Goal: Contribute content: Contribute content

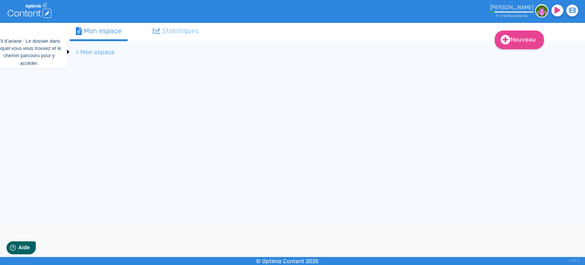
click at [100, 53] on li "> Mon espace" at bounding box center [95, 52] width 39 height 9
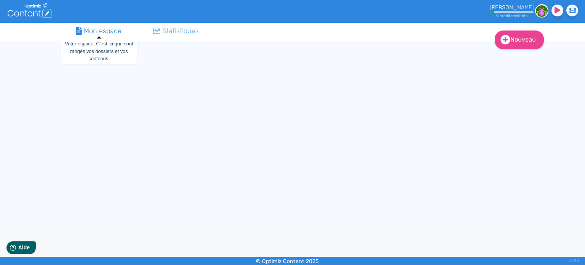
click at [111, 33] on div "Mon espace" at bounding box center [99, 31] width 46 height 10
click at [32, 11] on icon ".cls-1 { fill: #fff; } logos_optimized_solutions" at bounding box center [30, 10] width 44 height 15
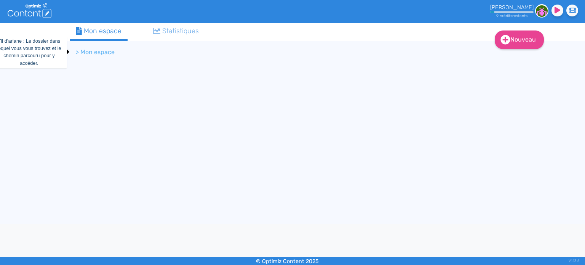
click at [86, 52] on li "> Mon espace" at bounding box center [95, 52] width 39 height 9
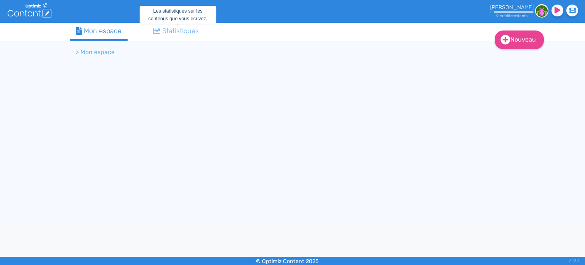
click at [189, 35] on div "Statistiques" at bounding box center [176, 31] width 46 height 10
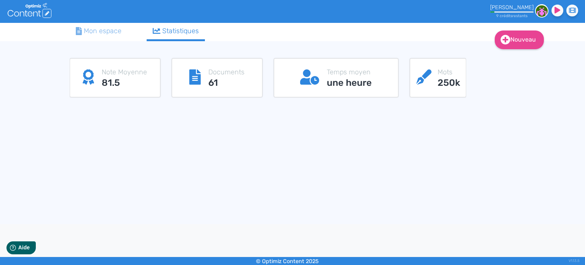
click at [212, 77] on p "Documents" at bounding box center [226, 72] width 36 height 10
click at [195, 77] on icon at bounding box center [194, 76] width 11 height 15
click at [94, 31] on div "Mon espace" at bounding box center [99, 31] width 46 height 10
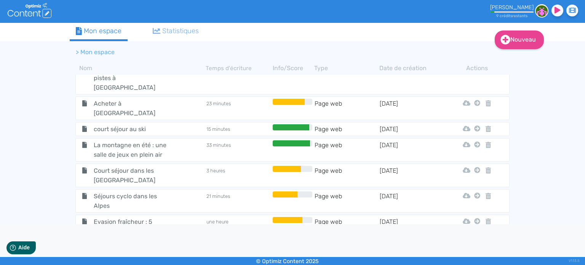
scroll to position [1331, 0]
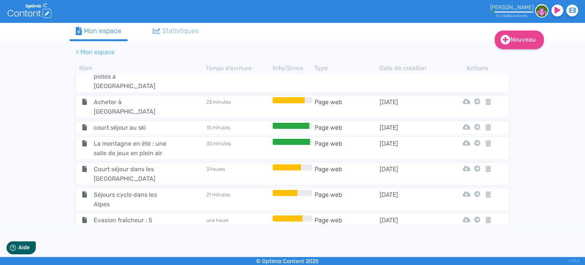
click at [136, 241] on span "Les plus beaux paysages de montagne sous la neige" at bounding box center [131, 255] width 86 height 29
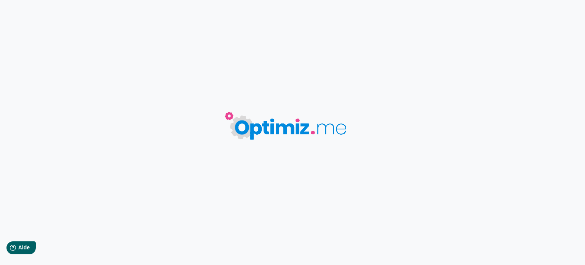
type input "Les plus beaux paysages de montagne sous la neige"
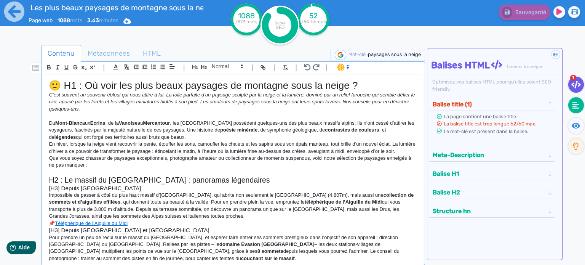
click at [578, 109] on fa-icon at bounding box center [577, 105] width 16 height 16
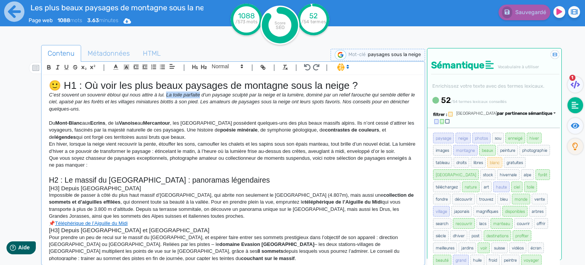
drag, startPoint x: 166, startPoint y: 95, endPoint x: 199, endPoint y: 94, distance: 33.2
click at [199, 94] on em "C’est souvent un souvenir ébloui qui nous attire à lui. La toile parfaite d’un …" at bounding box center [233, 102] width 368 height 20
click at [103, 155] on p "En hiver, lorsque la neige vient recouvrir la pente, étouffer les sons, camoufl…" at bounding box center [233, 148] width 369 height 14
click at [198, 95] on em "C’est souvent un souvenir ébloui qui nous attire à lui. Le tableau parfait d’un…" at bounding box center [232, 102] width 367 height 20
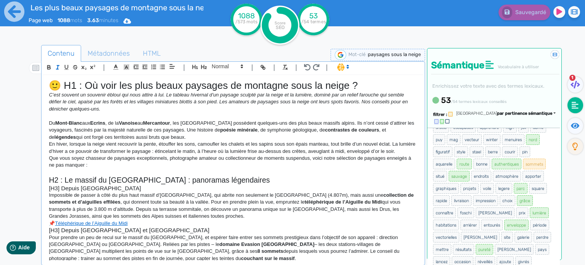
scroll to position [381, 0]
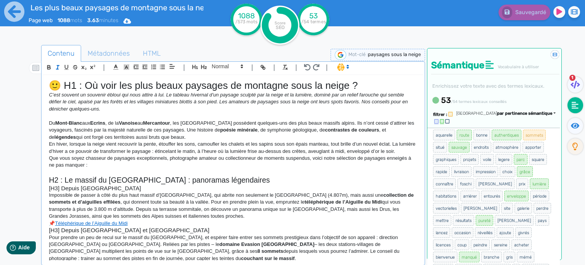
click at [182, 151] on p "En hiver, lorsque la neige vient recouvrir la pente, étouffer les sons, camoufl…" at bounding box center [233, 148] width 369 height 14
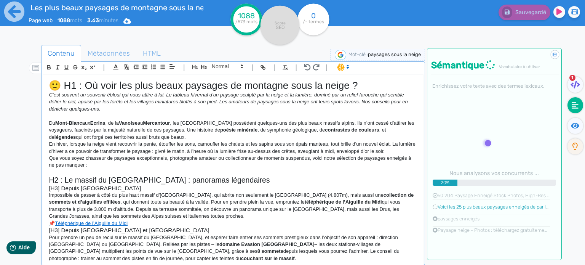
click at [337, 150] on p "En hiver, lorsque la neige vient recouvrir la pente, étouffer les sons, camoufl…" at bounding box center [233, 148] width 369 height 14
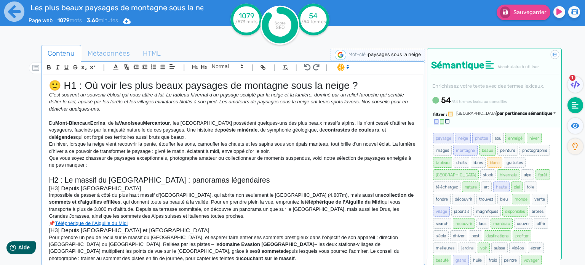
click at [197, 166] on p "Que vous soyez chasseur de paysages exceptionnels, photographe amateur ou colle…" at bounding box center [233, 162] width 369 height 14
click at [299, 153] on p "En hiver, lorsque la neige vient recouvrir la pente, étouffer les sons, camoufl…" at bounding box center [233, 148] width 369 height 14
click at [167, 151] on p "En hiver, lorsque la neige vient recouvrir la pente, étouffer les sons, camoufl…" at bounding box center [233, 148] width 369 height 14
click at [323, 152] on p "En hiver, lorsque la neige vient recouvrir la pente, étouffer les sons, camoufl…" at bounding box center [233, 148] width 369 height 14
click at [93, 167] on p "Que vous soyez chasseur de paysages exceptionnels, photographe amateur ou colle…" at bounding box center [233, 162] width 369 height 14
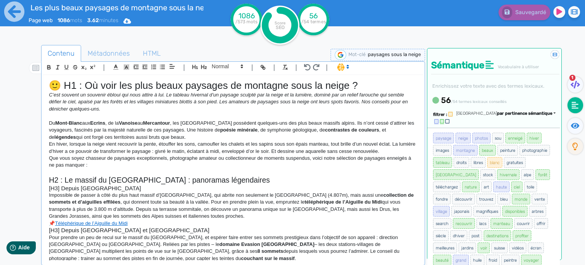
click at [270, 129] on p "Du Mont-Blanc aux Ecrins , de la Vanoise au Mercantour , les Alpes françaises p…" at bounding box center [233, 130] width 369 height 21
drag, startPoint x: 269, startPoint y: 130, endPoint x: 318, endPoint y: 130, distance: 49.2
click at [318, 130] on p "Du Mont-Blanc aux Ecrins , de la Vanoise au Mercantour , les Alpes françaises p…" at bounding box center [233, 130] width 369 height 21
click at [210, 136] on p "Du Mont-Blanc aux Ecrins , de la Vanoise au Mercantour , les Alpes françaises p…" at bounding box center [233, 130] width 369 height 21
click at [208, 141] on p "En hiver, lorsque la neige vient recouvrir la pente, étouffer les sons, camoufl…" at bounding box center [233, 148] width 369 height 14
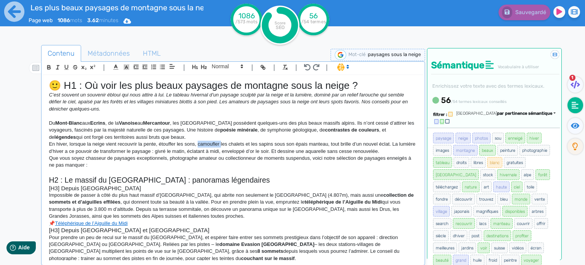
click at [208, 141] on p "En hiver, lorsque la neige vient recouvrir la pente, étouffer les sons, camoufl…" at bounding box center [233, 148] width 369 height 14
drag, startPoint x: 258, startPoint y: 158, endPoint x: 309, endPoint y: 157, distance: 51.5
click at [309, 157] on p "Que vous soyez chasseur de paysages exceptionnels, photographe amateur ou colle…" at bounding box center [233, 162] width 369 height 14
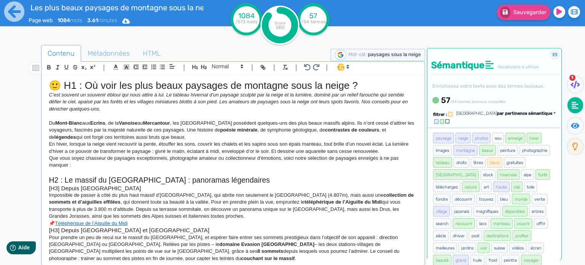
click at [218, 166] on p "Que vous soyez chasseur de paysages exceptionnels, photographe amateur ou colle…" at bounding box center [233, 162] width 369 height 14
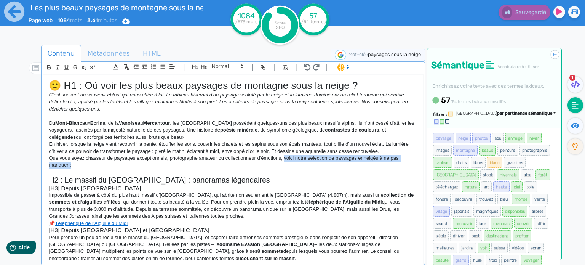
drag, startPoint x: 284, startPoint y: 157, endPoint x: 284, endPoint y: 163, distance: 6.1
click at [284, 163] on p "Que vous soyez chasseur de paysages exceptionnels, photographe amateur ou colle…" at bounding box center [233, 162] width 369 height 14
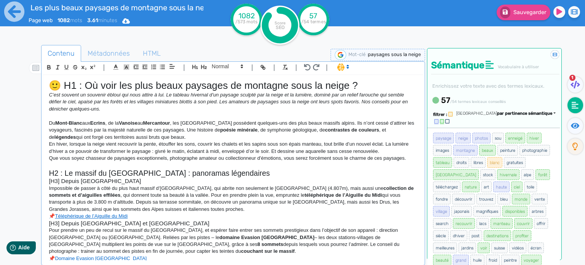
click at [283, 175] on h2 "H2 : Le massif du Mont-Blanc : panoramas légendaires" at bounding box center [233, 173] width 369 height 9
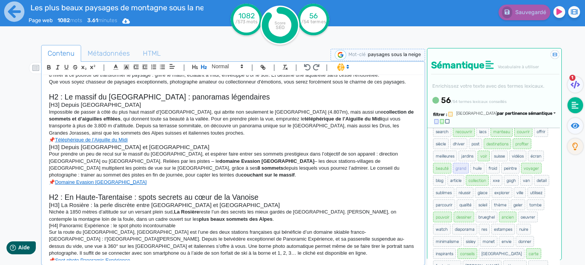
scroll to position [114, 0]
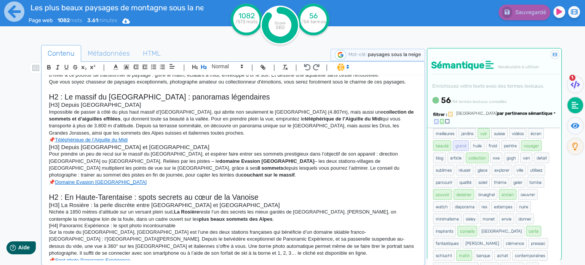
click at [349, 154] on p "Pour prendre un peu de recul sur le massif du Mont-Blanc, et espérer faire entr…" at bounding box center [233, 165] width 369 height 28
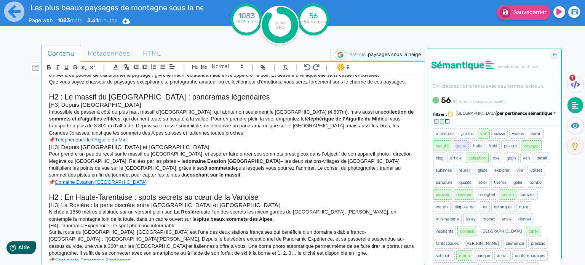
click at [139, 176] on p "Pour prendre un peu de recul sur le massif du Mont-Blanc, et espérer faire entr…" at bounding box center [233, 165] width 369 height 28
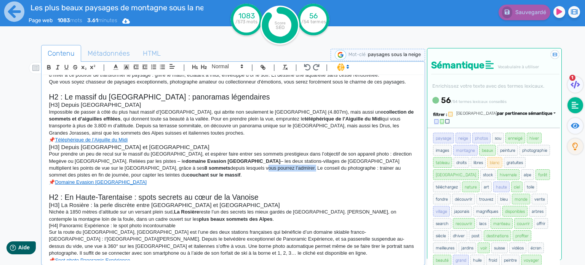
drag, startPoint x: 139, startPoint y: 168, endPoint x: 187, endPoint y: 169, distance: 48.4
click at [187, 169] on p "Pour prendre un peu de recul sur le massif du Mont-Blanc, et espérer faire entr…" at bounding box center [233, 165] width 369 height 28
click at [187, 174] on strong "couchant sur le massif" at bounding box center [214, 175] width 54 height 6
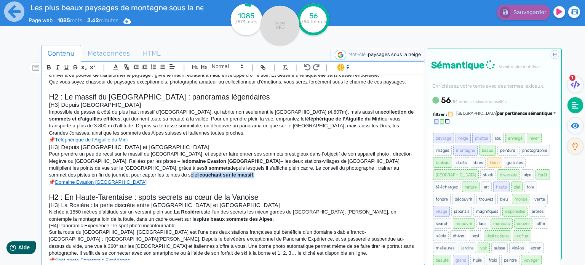
drag, startPoint x: 47, startPoint y: 175, endPoint x: 117, endPoint y: 177, distance: 69.8
click at [117, 177] on div "🙂 H1 : Où voir les plus beaux paysages de montagne sous la neige ? C’est souven…" at bounding box center [233, 168] width 380 height 186
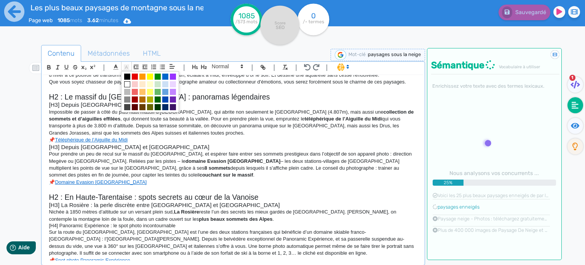
click at [127, 68] on icon at bounding box center [126, 67] width 7 height 7
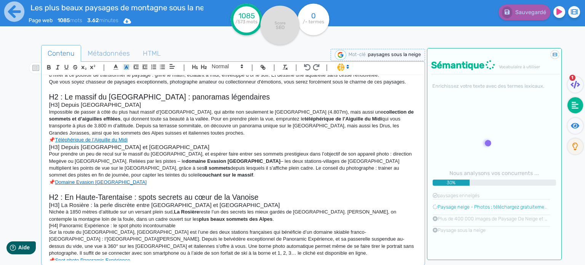
click at [127, 68] on icon at bounding box center [126, 67] width 7 height 7
click at [48, 67] on icon "button" at bounding box center [49, 68] width 3 height 2
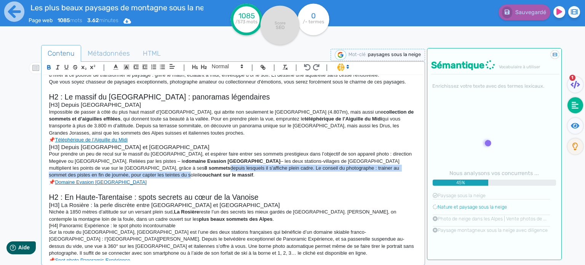
scroll to position [76, 0]
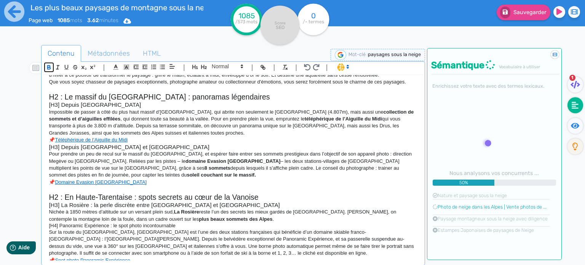
click at [48, 67] on icon "button" at bounding box center [49, 68] width 3 height 2
click at [61, 175] on p "Pour prendre un peu de recul sur le massif du Mont-Blanc, et espérer faire entr…" at bounding box center [233, 165] width 369 height 28
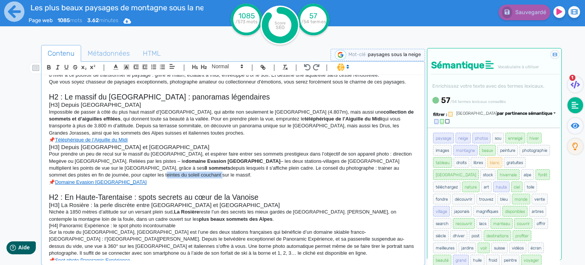
drag, startPoint x: 390, startPoint y: 168, endPoint x: 82, endPoint y: 172, distance: 308.7
click at [82, 172] on p "Pour prendre un peu de recul sur le massif du Mont-Blanc, et espérer faire entr…" at bounding box center [233, 165] width 369 height 28
click at [47, 67] on icon "button" at bounding box center [49, 67] width 6 height 6
click at [128, 173] on p "Pour prendre un peu de recul sur le massif du Mont-Blanc, et espérer faire entr…" at bounding box center [233, 165] width 369 height 28
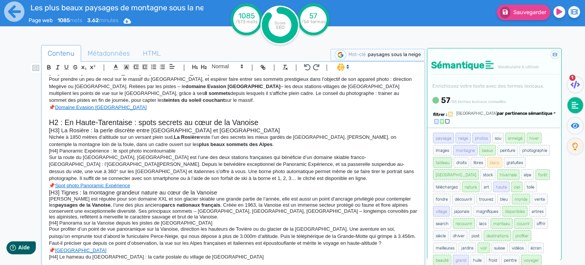
scroll to position [152, 0]
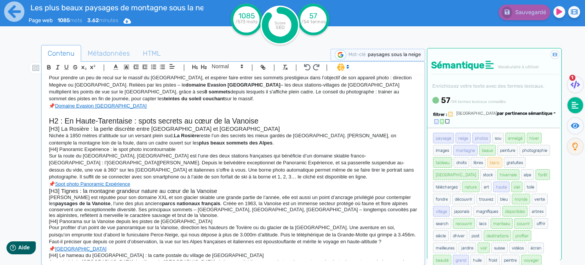
click at [179, 149] on h4 "[H4] Panoramic Expérience : le spot photo incontournable" at bounding box center [233, 149] width 369 height 6
click at [278, 155] on p "Sur la route du col du Petit Saint-Bernard, La Rosière est l’une des deux stati…" at bounding box center [233, 166] width 369 height 28
click at [146, 162] on p "Sur la route du col du Petit Saint-Bernard, La Rosière est l’une des deux stati…" at bounding box center [233, 166] width 369 height 28
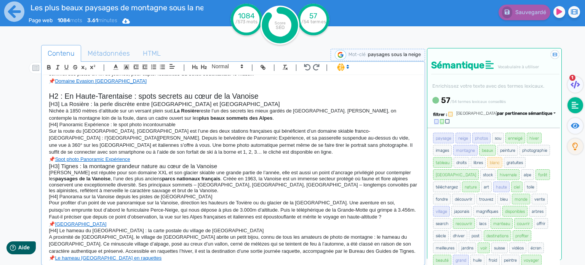
scroll to position [191, 0]
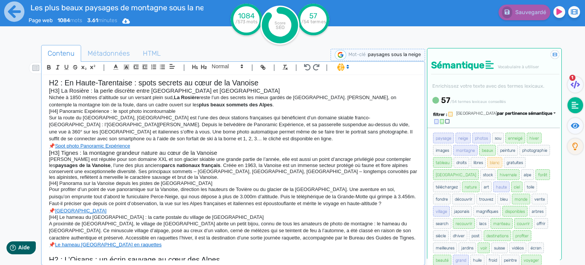
click at [116, 165] on h4 "Si Tignes est réputée pour son domaine XXL et son glacier skiable une grande pa…" at bounding box center [233, 168] width 369 height 24
click at [229, 164] on h4 "Si Tignes est réputée pour son domaine XXL et son glacier skiable une grande pa…" at bounding box center [233, 168] width 369 height 24
click at [251, 164] on h4 "Si Tignes est réputée pour son domaine XXL et son glacier skiable une grande pa…" at bounding box center [233, 168] width 369 height 24
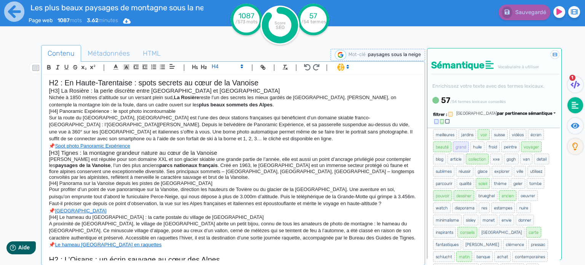
scroll to position [114, 0]
click at [262, 203] on p "Pour profiter d’un point de vue panoramique sur la Vanoise, direction les haute…" at bounding box center [233, 196] width 369 height 21
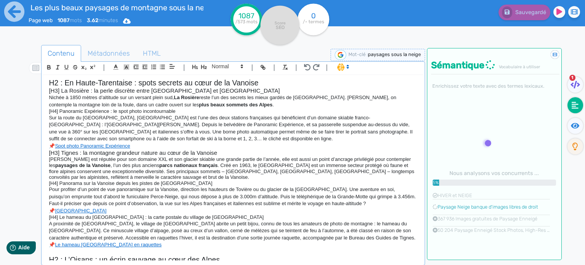
click at [276, 202] on p "Pour profiter d’un point de vue panoramique sur la Vanoise, direction les haute…" at bounding box center [233, 196] width 369 height 21
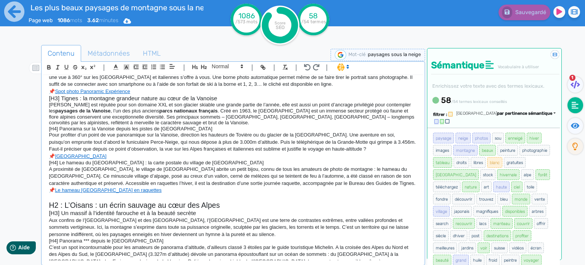
scroll to position [267, 0]
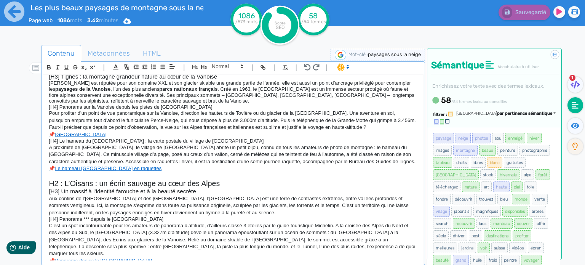
click at [220, 148] on p "A proximité de Tignes, le village de Sainte-Foy Tarentaise abrite un petit bijo…" at bounding box center [233, 154] width 369 height 21
click at [300, 146] on p "A proximité de Tignes, le village de Sainte-Foy Tarentaise abrite un petit bijo…" at bounding box center [233, 154] width 369 height 21
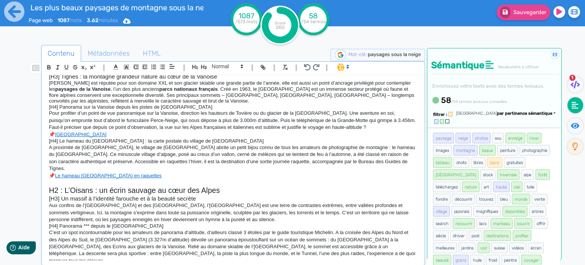
click at [365, 162] on p "A proximité de Tignes, le village de Sainte-Foy Tarentaise abrite un petit bijo…" at bounding box center [233, 158] width 369 height 28
click at [245, 161] on p "A proximité de Tignes, le village de Sainte-Foy Tarentaise abrite un petit bijo…" at bounding box center [233, 158] width 369 height 28
click at [228, 186] on h2 "H2 : L’Oisans : un écrin sauvage au cœur des Alpes" at bounding box center [233, 190] width 369 height 9
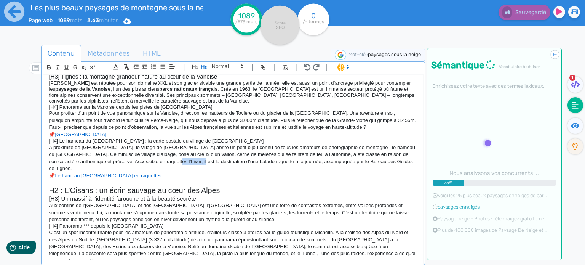
drag, startPoint x: 151, startPoint y: 160, endPoint x: 180, endPoint y: 162, distance: 29.4
click at [180, 162] on p "A proximité de Tignes, le village de Sainte-Foy Tarentaise abrite un petit bijo…" at bounding box center [233, 158] width 369 height 28
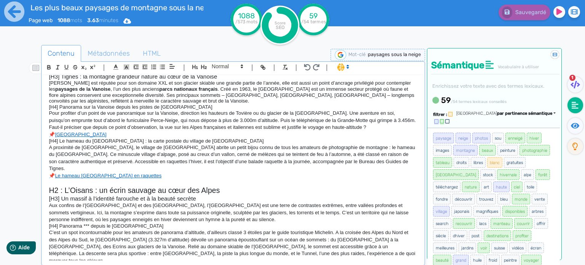
click at [125, 161] on p "A proximité de Tignes, le village de Sainte-Foy Tarentaise abrite un petit bijo…" at bounding box center [233, 158] width 369 height 28
drag, startPoint x: 96, startPoint y: 161, endPoint x: 137, endPoint y: 161, distance: 41.5
click at [137, 161] on p "A proximité de Tignes, le village de Sainte-Foy Tarentaise abrite un petit bijo…" at bounding box center [233, 158] width 369 height 28
click at [114, 163] on p "A proximité de Tignes, le village de Sainte-Foy Tarentaise abrite un petit bijo…" at bounding box center [233, 158] width 369 height 28
drag, startPoint x: 96, startPoint y: 161, endPoint x: 137, endPoint y: 162, distance: 41.5
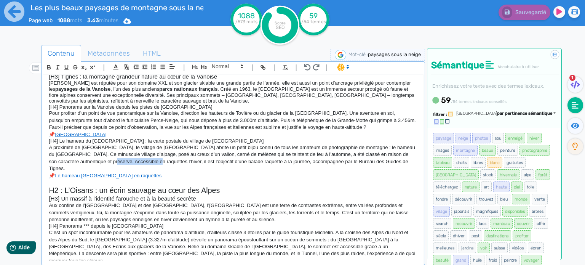
click at [137, 162] on p "A proximité de Tignes, le village de Sainte-Foy Tarentaise abrite un petit bijo…" at bounding box center [233, 158] width 369 height 28
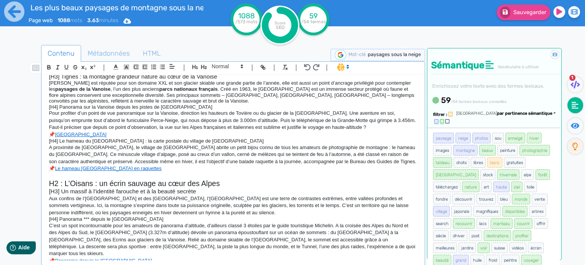
click at [157, 172] on p at bounding box center [233, 175] width 369 height 7
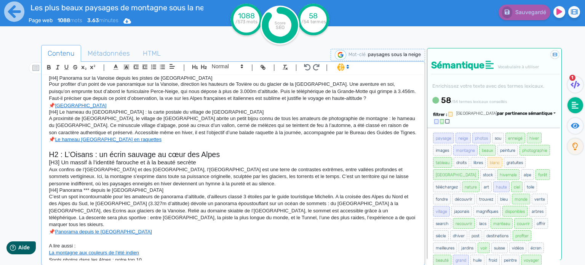
scroll to position [296, 0]
click at [183, 179] on p "Aux confins de l’Isère et des Hautes-Alpes, l’Oisans est une terre de contraste…" at bounding box center [233, 176] width 369 height 21
click at [170, 256] on p "Spots photos dans les Alpes : notre top 10" at bounding box center [233, 259] width 369 height 7
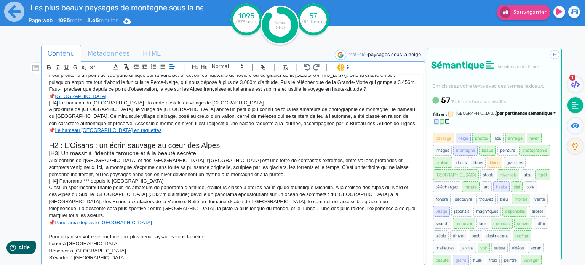
scroll to position [312, 0]
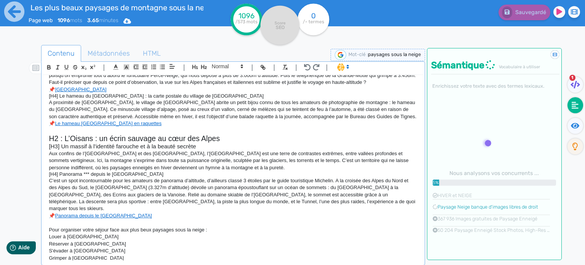
click at [59, 240] on p "Réserver à Megève" at bounding box center [233, 243] width 369 height 7
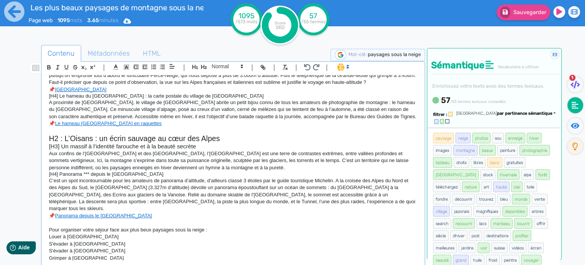
click at [54, 247] on p "S'évader à La Rosière" at bounding box center [233, 250] width 369 height 7
click at [78, 261] on p "Adm" at bounding box center [233, 264] width 369 height 7
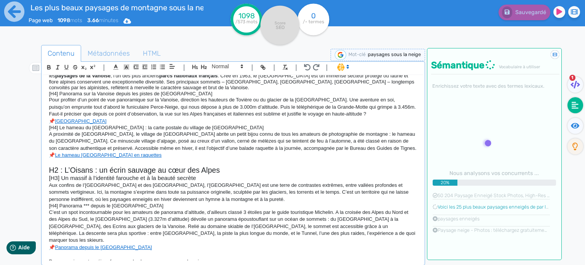
scroll to position [317, 0]
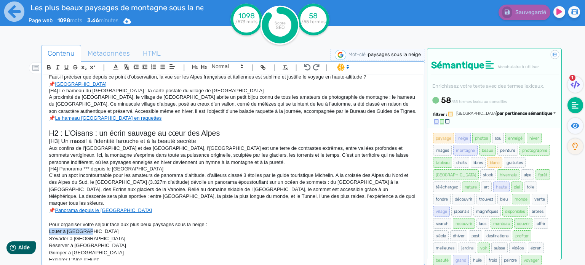
drag, startPoint x: 48, startPoint y: 223, endPoint x: 88, endPoint y: 227, distance: 40.6
click at [88, 227] on div "🙂 H1 : Où voir les plus beaux paysages de montagne sous la neige ? C’est souven…" at bounding box center [233, 168] width 380 height 186
click at [54, 228] on p "Louer à Chamonix" at bounding box center [233, 231] width 369 height 7
click at [67, 228] on p "Séjourner à Chamonix" at bounding box center [233, 231] width 369 height 7
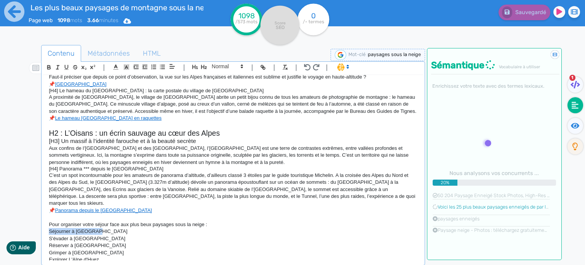
drag, startPoint x: 49, startPoint y: 222, endPoint x: 99, endPoint y: 222, distance: 49.9
click at [99, 228] on p "Séjourner à Chamonix" at bounding box center [233, 231] width 369 height 7
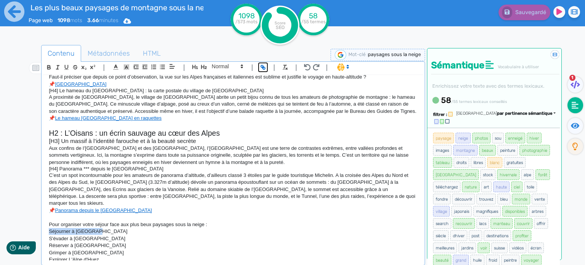
click at [262, 65] on icon "button" at bounding box center [263, 67] width 6 height 6
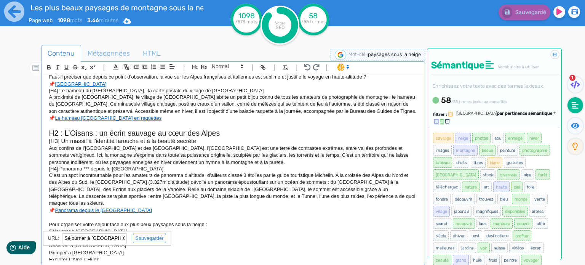
paste input "https://cimalpes.com/fr/location-chamonix/"
click at [157, 239] on link at bounding box center [146, 238] width 39 height 6
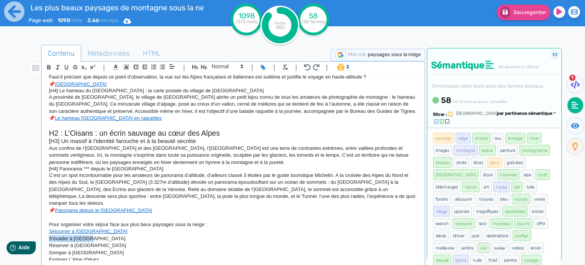
drag, startPoint x: 49, startPoint y: 231, endPoint x: 91, endPoint y: 229, distance: 41.9
click at [91, 235] on p "S'évader à Megève" at bounding box center [233, 238] width 369 height 7
click at [265, 68] on icon "button" at bounding box center [264, 68] width 3 height 3
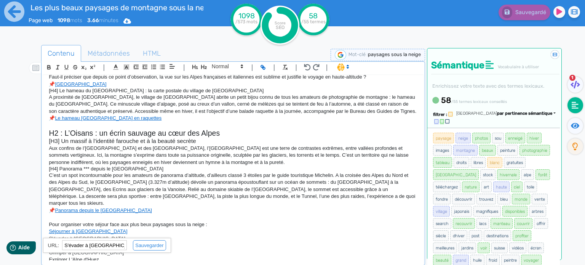
paste input "https://cimalpes.com/fr/location-megeve/"
click at [156, 243] on link at bounding box center [146, 245] width 39 height 6
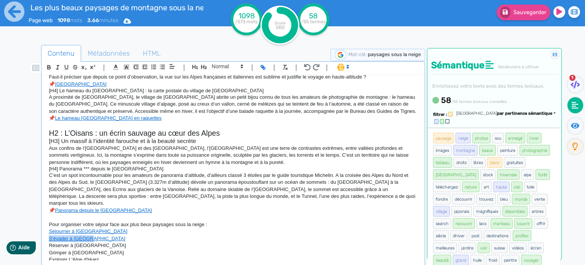
scroll to position [317, 0]
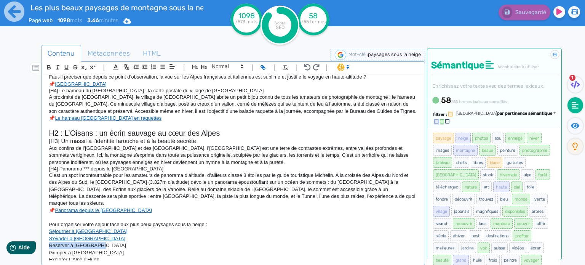
drag, startPoint x: 48, startPoint y: 236, endPoint x: 99, endPoint y: 237, distance: 51.4
click at [99, 237] on div "🙂 H1 : Où voir les plus beaux paysages de montagne sous la neige ? C’est souven…" at bounding box center [233, 168] width 380 height 186
click at [264, 70] on button "button" at bounding box center [263, 67] width 9 height 9
paste input "https://cimalpes.com/fr/location-la-rosiere/"
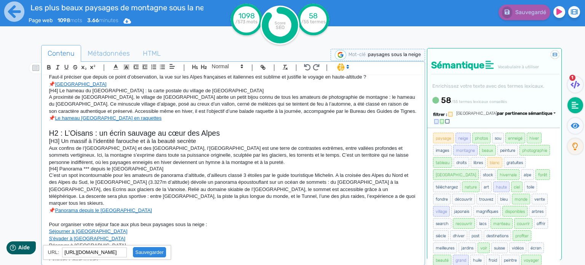
click at [150, 252] on link at bounding box center [146, 252] width 39 height 6
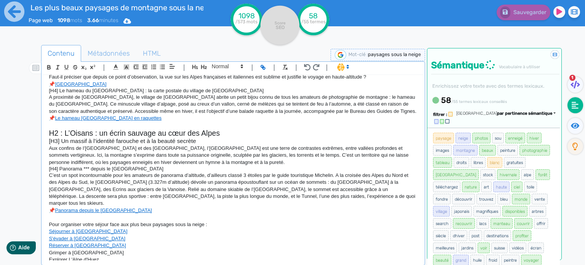
click at [102, 256] on p "Explorer L'Alpe d'Huez" at bounding box center [233, 259] width 369 height 7
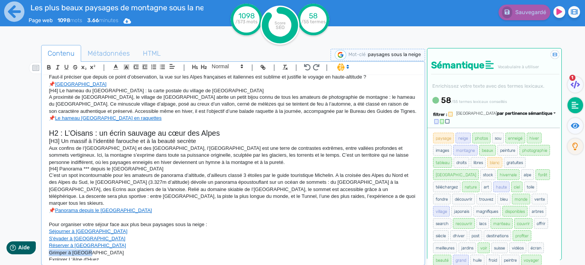
drag, startPoint x: 50, startPoint y: 245, endPoint x: 87, endPoint y: 245, distance: 37.3
click at [87, 249] on p "Grimper à Tignes" at bounding box center [233, 252] width 369 height 7
click at [264, 68] on icon "button" at bounding box center [264, 68] width 3 height 3
paste input "https://cimalpes.com/fr/location-tignes/"
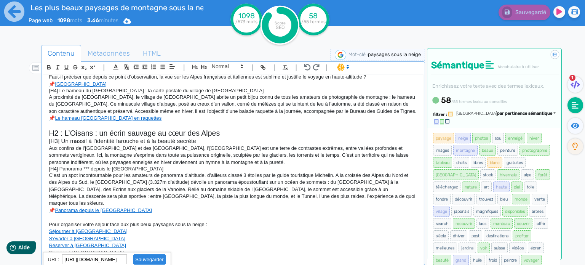
click at [144, 260] on link at bounding box center [146, 259] width 39 height 6
drag, startPoint x: 49, startPoint y: 252, endPoint x: 98, endPoint y: 251, distance: 49.2
click at [98, 256] on p "Explorer L'Alpe d'Huez" at bounding box center [233, 259] width 369 height 7
click at [264, 68] on icon "button" at bounding box center [263, 67] width 6 height 6
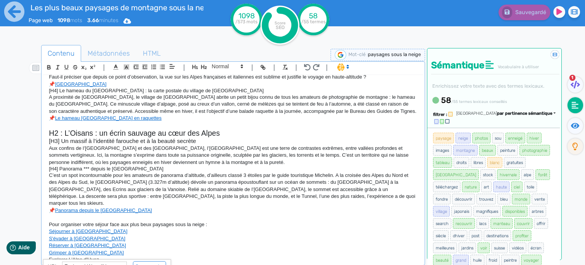
paste input "https://cimalpes.com/fr/location-alpe-d-huez/"
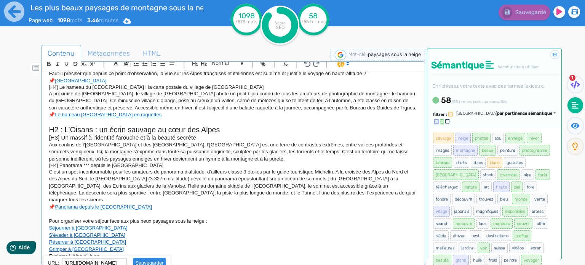
type input "https://cimalpes.com/fr/location-alpe-d-huez/"
click at [144, 262] on link at bounding box center [146, 263] width 39 height 6
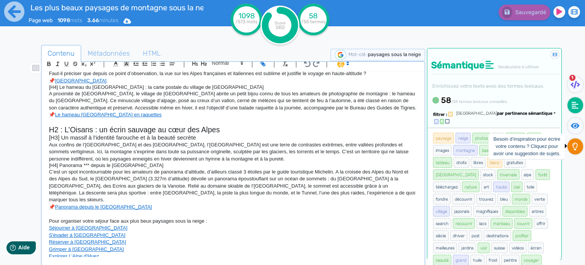
click at [573, 145] on icon at bounding box center [575, 147] width 5 height 8
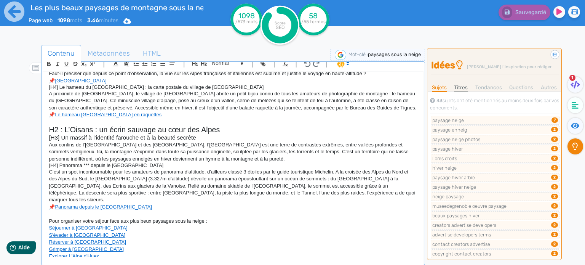
click at [465, 88] on link "Titres" at bounding box center [461, 87] width 14 height 8
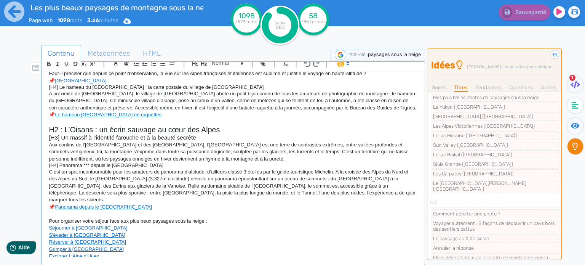
scroll to position [37, 0]
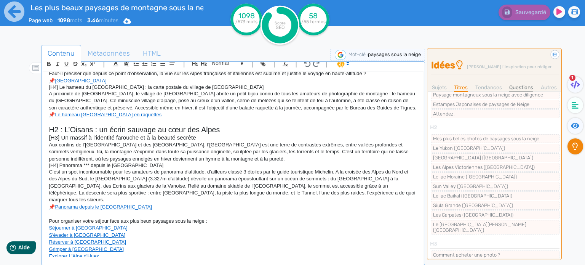
click at [521, 89] on link "Questions" at bounding box center [522, 87] width 24 height 8
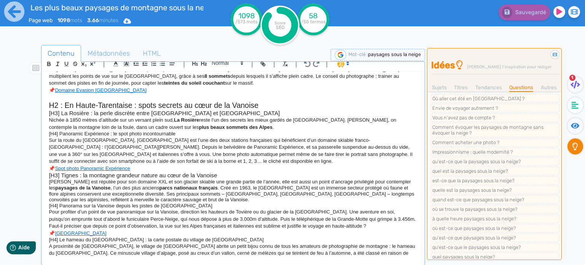
scroll to position [0, 0]
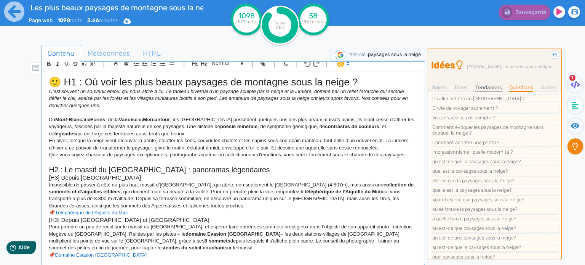
click at [486, 88] on link "Tendances" at bounding box center [489, 87] width 27 height 8
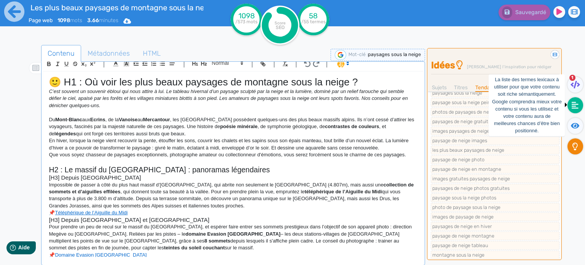
click at [577, 100] on fa-icon at bounding box center [576, 105] width 16 height 16
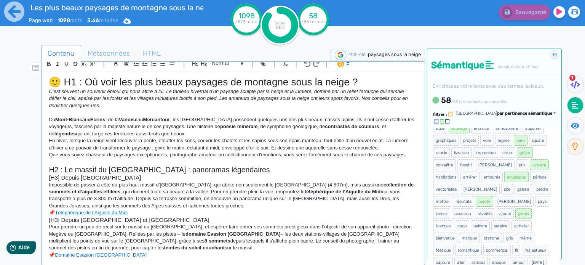
scroll to position [413, 0]
click at [130, 22] on icon at bounding box center [127, 21] width 8 height 6
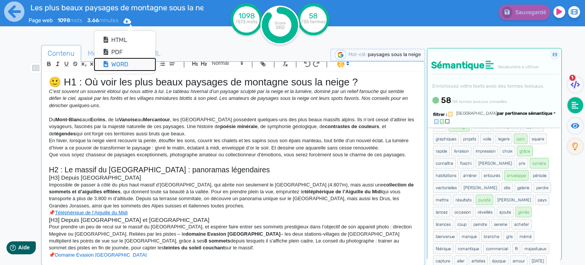
click at [120, 65] on button "Word" at bounding box center [125, 64] width 61 height 12
